Goal: Information Seeking & Learning: Learn about a topic

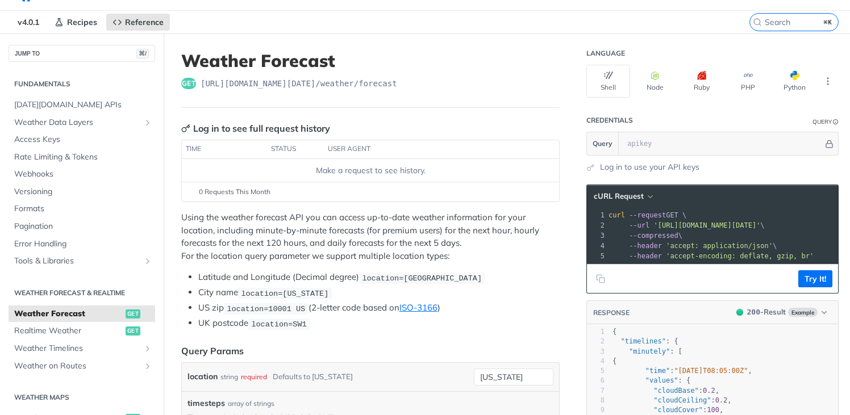
scroll to position [39, 0]
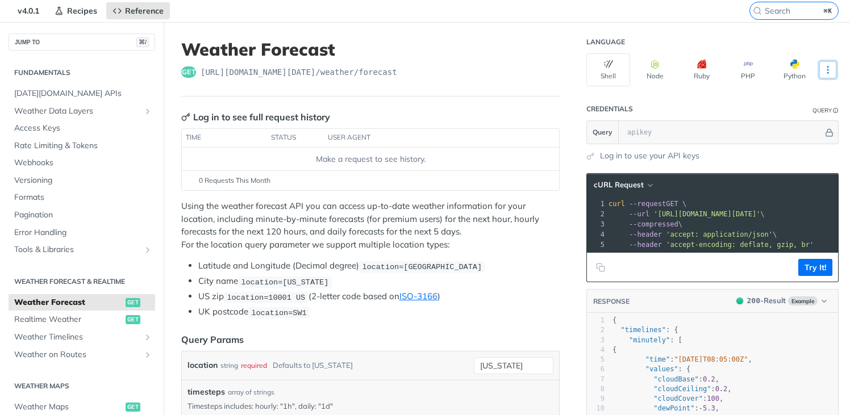
click at [823, 63] on button "More Languages" at bounding box center [827, 69] width 17 height 17
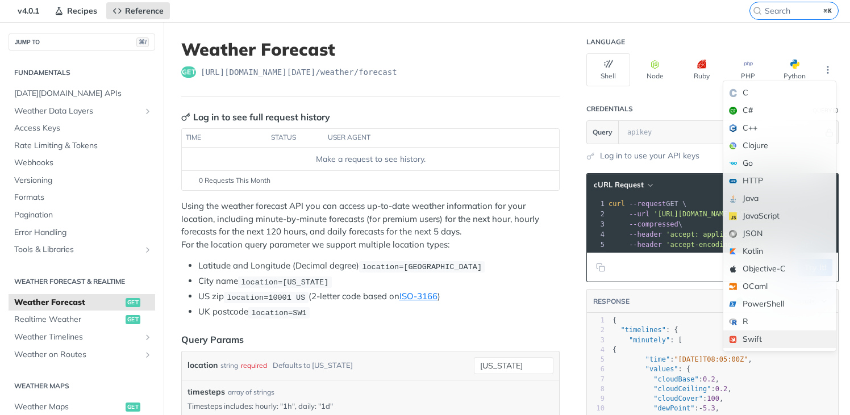
click at [758, 333] on div "Swift" at bounding box center [779, 340] width 112 height 18
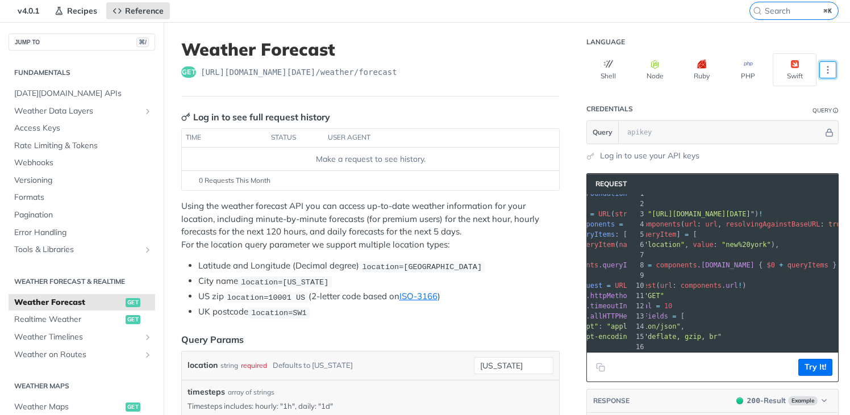
scroll to position [0, 34]
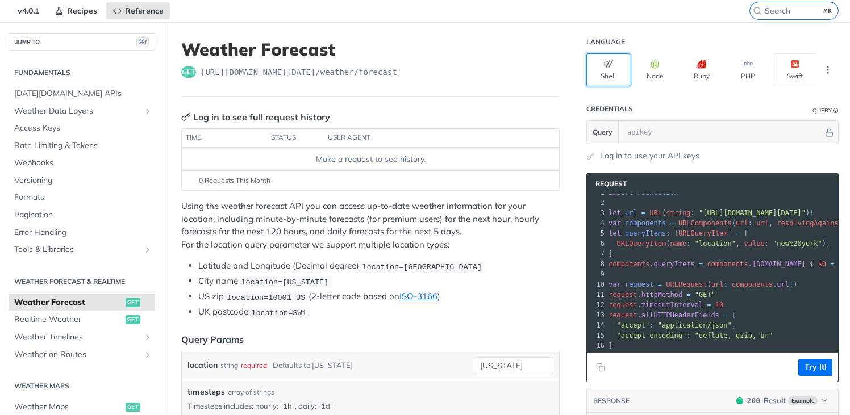
click at [612, 75] on button "Shell" at bounding box center [608, 69] width 44 height 33
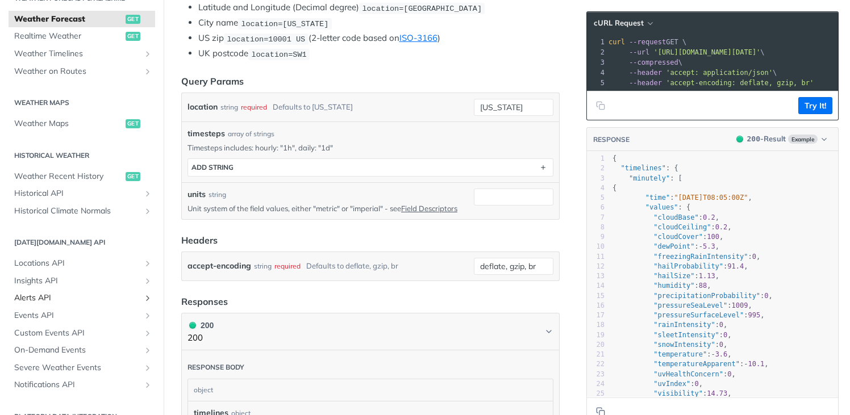
click at [86, 295] on span "Alerts API" at bounding box center [77, 298] width 126 height 11
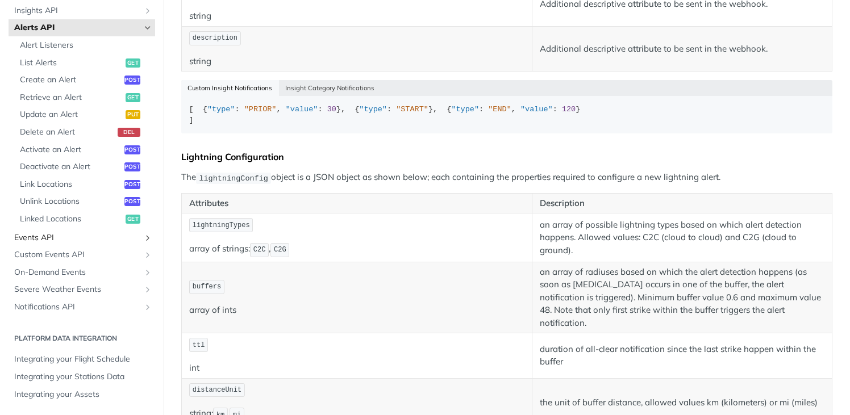
click at [54, 239] on span "Events API" at bounding box center [77, 237] width 126 height 11
